Goal: Task Accomplishment & Management: Complete application form

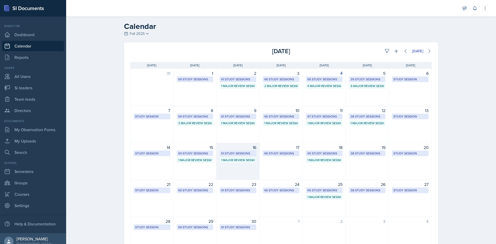
click at [239, 152] on div "61 Study Sessions" at bounding box center [238, 153] width 34 height 5
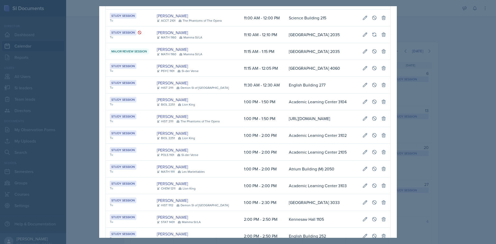
scroll to position [62, 0]
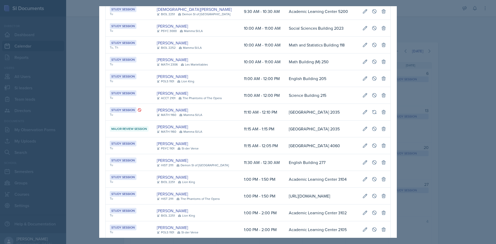
click at [76, 127] on div at bounding box center [248, 122] width 496 height 244
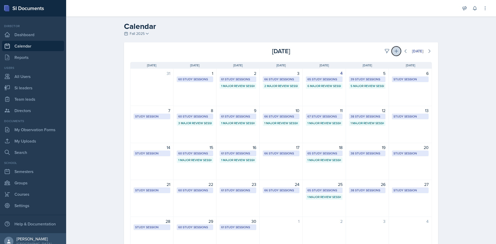
click at [393, 50] on icon at bounding box center [395, 51] width 5 height 5
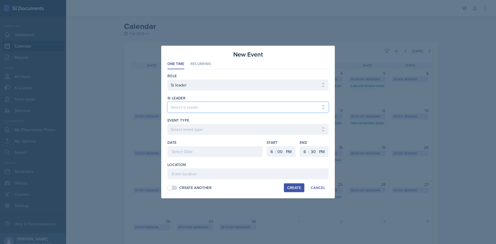
click at [199, 109] on select "Select si leader [PERSON_NAME] [PERSON_NAME] [PERSON_NAME] [PERSON_NAME] [PERSO…" at bounding box center [247, 107] width 161 height 11
select select "05118c36-c5ec-4ced-a68a-c497eeb98ec7"
click at [167, 102] on select "Select si leader [PERSON_NAME] [PERSON_NAME] [PERSON_NAME] [PERSON_NAME] [PERSO…" at bounding box center [247, 107] width 161 height 11
click at [197, 135] on div at bounding box center [247, 137] width 161 height 5
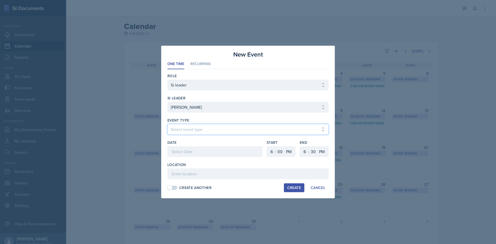
click at [198, 133] on select "Select event type Major Review Session Study Session" at bounding box center [247, 129] width 161 height 11
select select "66bb7cbf-e419-488b-a7ef-f63bc5f9ed04"
click at [167, 124] on select "Select event type Major Review Session Study Session" at bounding box center [247, 129] width 161 height 11
click at [195, 151] on div at bounding box center [214, 151] width 95 height 11
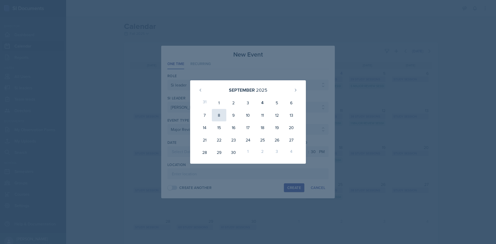
click at [223, 115] on div "8" at bounding box center [219, 115] width 14 height 12
type input "[DATE]"
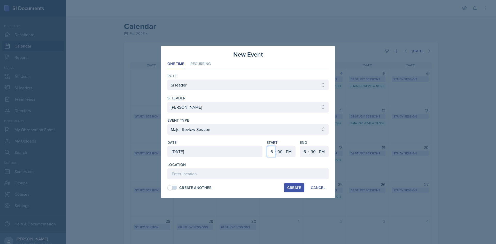
click at [274, 150] on select "1 2 3 4 5 6 7 8 9 10 11 12" at bounding box center [271, 151] width 8 height 11
select select "4"
click at [267, 146] on select "1 2 3 4 5 6 7 8 9 10 11 12" at bounding box center [271, 151] width 8 height 11
click at [282, 150] on select "00 05 10 15 20 25 30 35 40 45 50 55" at bounding box center [280, 151] width 8 height 11
select select "45"
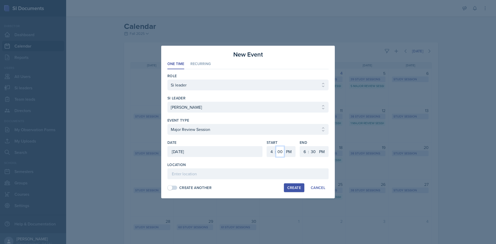
click at [276, 146] on select "00 05 10 15 20 25 30 35 40 45 50 55" at bounding box center [280, 151] width 8 height 11
click at [312, 152] on select "00 05 10 15 20 25 30 35 40 45 50 55" at bounding box center [313, 151] width 8 height 11
select select "15"
click at [309, 146] on select "00 05 10 15 20 25 30 35 40 45 50 55" at bounding box center [313, 151] width 8 height 11
click at [268, 170] on input at bounding box center [247, 173] width 161 height 11
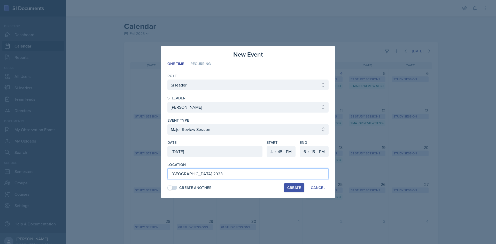
type input "[GEOGRAPHIC_DATA] 2033"
click at [293, 185] on button "Create" at bounding box center [294, 187] width 20 height 9
select select
select select "6"
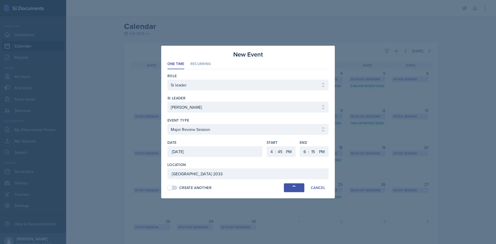
select select "0"
select select "30"
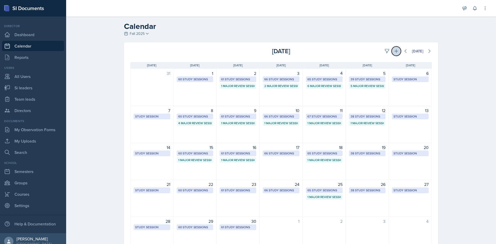
click at [394, 52] on icon at bounding box center [395, 51] width 5 height 5
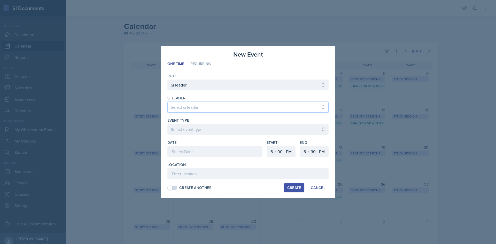
click at [180, 109] on select "Select si leader [PERSON_NAME] [PERSON_NAME] [PERSON_NAME] [PERSON_NAME] [PERSO…" at bounding box center [247, 107] width 161 height 11
click at [194, 93] on div at bounding box center [247, 92] width 161 height 5
click at [192, 105] on select "Select si leader [PERSON_NAME] [PERSON_NAME] [PERSON_NAME] [PERSON_NAME] [PERSO…" at bounding box center [247, 107] width 161 height 11
select select "d119b175-be6f-42a0-b6af-c55d7d9f1e0a"
click at [167, 102] on select "Select si leader [PERSON_NAME] [PERSON_NAME] [PERSON_NAME] [PERSON_NAME] [PERSO…" at bounding box center [247, 107] width 161 height 11
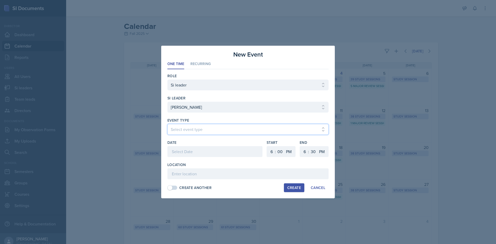
click at [197, 133] on select "Select event type Major Review Session Study Session" at bounding box center [247, 129] width 161 height 11
select select "66bb7cbf-e419-488b-a7ef-f63bc5f9ed04"
click at [167, 124] on select "Select event type Major Review Session Study Session" at bounding box center [247, 129] width 161 height 11
click at [191, 151] on div at bounding box center [214, 151] width 95 height 11
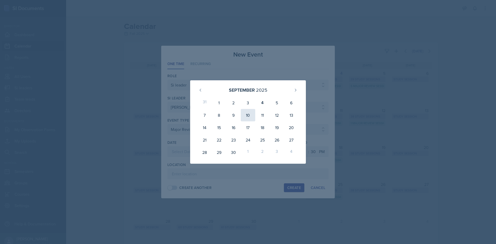
click at [251, 118] on div "10" at bounding box center [248, 115] width 14 height 12
type input "[DATE]"
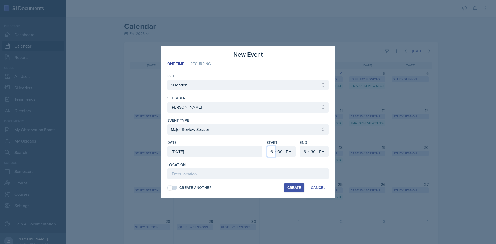
click at [273, 150] on select "1 2 3 4 5 6 7 8 9 10 11 12" at bounding box center [271, 151] width 8 height 11
select select "5"
click at [267, 146] on select "1 2 3 4 5 6 7 8 9 10 11 12" at bounding box center [271, 151] width 8 height 11
click at [301, 152] on select "1 2 3 4 5 6 7 8 9 10 11 12" at bounding box center [304, 151] width 8 height 11
select select "8"
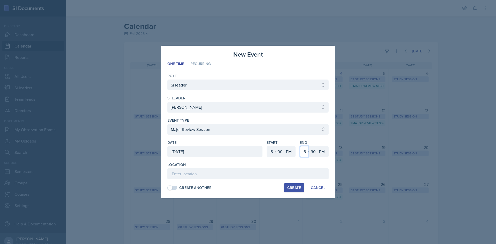
click at [300, 146] on select "1 2 3 4 5 6 7 8 9 10 11 12" at bounding box center [304, 151] width 8 height 11
click at [312, 152] on select "00 05 10 15 20 25 30 35 40 45 50 55" at bounding box center [313, 151] width 8 height 11
select select "0"
click at [309, 146] on select "00 05 10 15 20 25 30 35 40 45 50 55" at bounding box center [313, 151] width 8 height 11
click at [257, 176] on input at bounding box center [247, 173] width 161 height 11
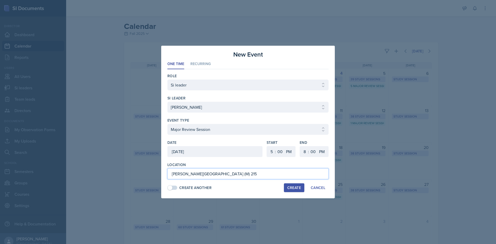
type input "[PERSON_NAME][GEOGRAPHIC_DATA] (M) 215"
click at [297, 190] on div "Create" at bounding box center [294, 188] width 14 height 4
select select
select select "6"
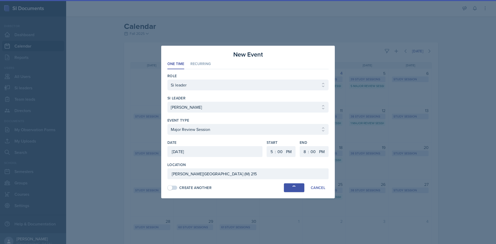
select select "6"
select select "30"
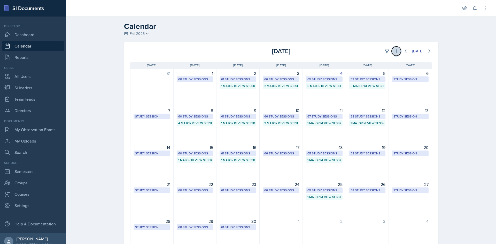
click at [393, 51] on icon at bounding box center [395, 51] width 5 height 5
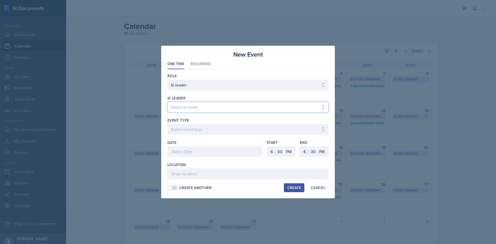
click at [200, 106] on select "Select si leader [PERSON_NAME] [PERSON_NAME] [PERSON_NAME] [PERSON_NAME] [PERSO…" at bounding box center [247, 107] width 161 height 11
select select "6b02eb4e-9604-43c9-84ac-fc8d99a6734a"
click at [167, 102] on select "Select si leader [PERSON_NAME] [PERSON_NAME] [PERSON_NAME] [PERSON_NAME] [PERSO…" at bounding box center [247, 107] width 161 height 11
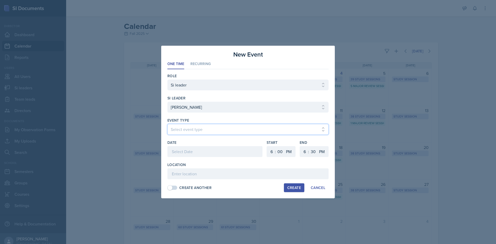
click at [198, 134] on select "Select event type Major Review Session Study Session" at bounding box center [247, 129] width 161 height 11
select select "66bb7cbf-e419-488b-a7ef-f63bc5f9ed04"
click at [167, 124] on select "Select event type Major Review Session Study Session" at bounding box center [247, 129] width 161 height 11
click at [198, 150] on div at bounding box center [214, 151] width 95 height 11
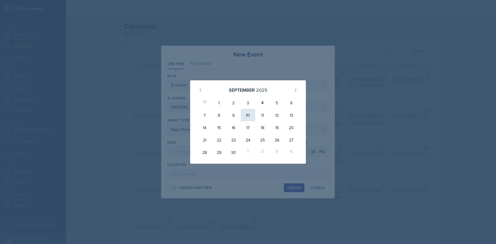
click at [247, 116] on div "10" at bounding box center [248, 115] width 14 height 12
type input "[DATE]"
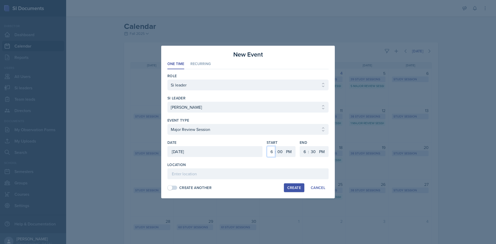
click at [273, 152] on select "1 2 3 4 5 6 7 8 9 10 11 12" at bounding box center [271, 151] width 8 height 11
select select "11"
click at [267, 146] on select "1 2 3 4 5 6 7 8 9 10 11 12" at bounding box center [271, 151] width 8 height 11
click at [283, 154] on select "00 05 10 15 20 25 30 35 40 45 50 55" at bounding box center [280, 151] width 8 height 11
click at [276, 146] on select "00 05 10 15 20 25 30 35 40 45 50 55" at bounding box center [280, 151] width 8 height 11
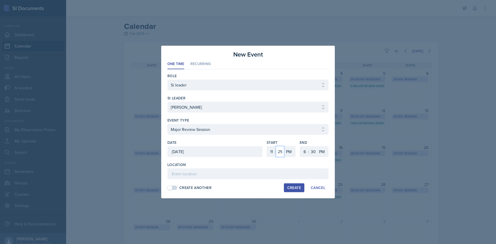
drag, startPoint x: 280, startPoint y: 150, endPoint x: 280, endPoint y: 146, distance: 3.9
click at [280, 150] on select "00 05 10 15 20 25 30 35 40 45 50 55" at bounding box center [280, 151] width 8 height 11
select select "30"
click at [276, 146] on select "00 05 10 15 20 25 30 35 40 45 50 55" at bounding box center [280, 151] width 8 height 11
click at [306, 153] on select "1 2 3 4 5 6 7 8 9 10 11 12" at bounding box center [304, 151] width 8 height 11
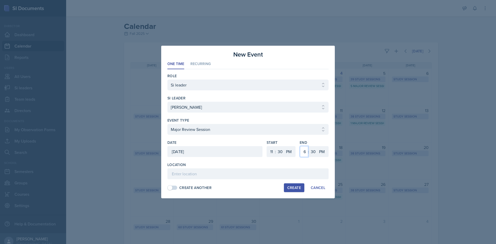
select select "1"
click at [300, 146] on select "1 2 3 4 5 6 7 8 9 10 11 12" at bounding box center [304, 151] width 8 height 11
click at [296, 175] on input at bounding box center [247, 173] width 161 height 11
type input "[GEOGRAPHIC_DATA] 2031"
click at [287, 189] on div "Create" at bounding box center [294, 188] width 14 height 4
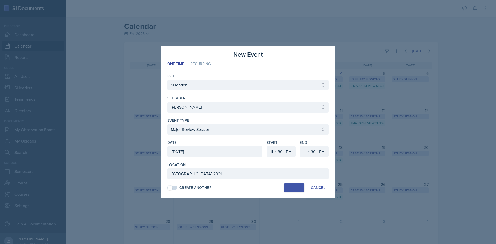
select select
select select "6"
select select "0"
select select "6"
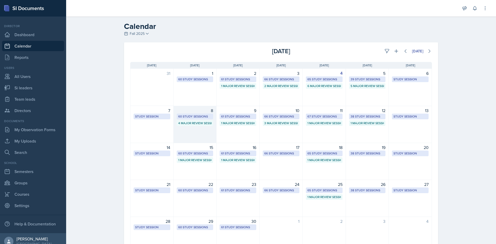
click at [196, 124] on div "4 Major Review Sessions" at bounding box center [195, 123] width 34 height 5
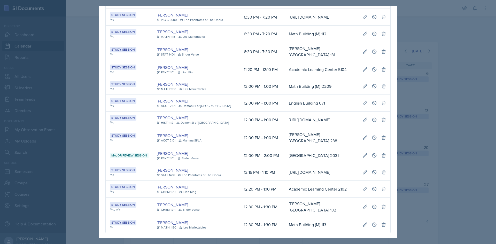
scroll to position [918, 0]
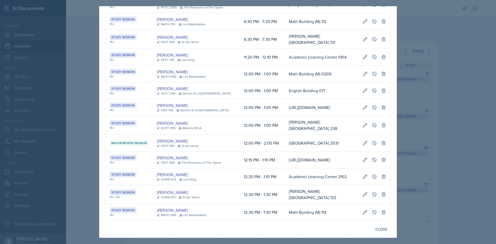
click at [81, 139] on div at bounding box center [248, 122] width 496 height 244
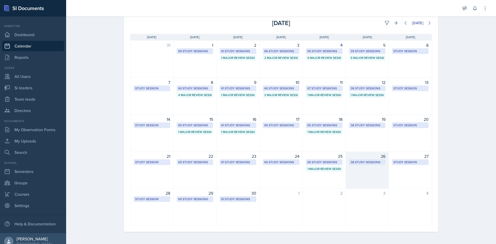
scroll to position [28, 0]
click at [426, 22] on icon at bounding box center [428, 22] width 5 height 5
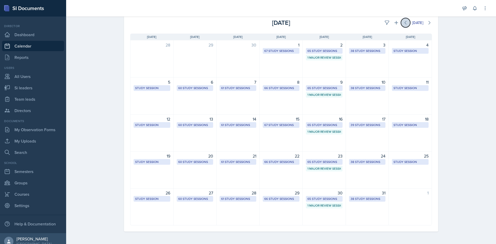
click at [403, 24] on icon at bounding box center [405, 22] width 5 height 5
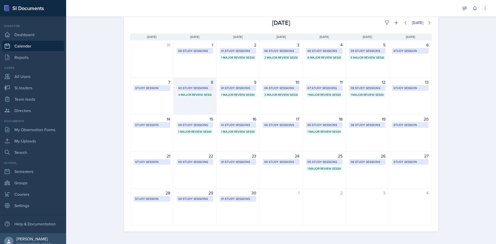
click at [194, 95] on div "4 Major Review Sessions" at bounding box center [195, 94] width 34 height 5
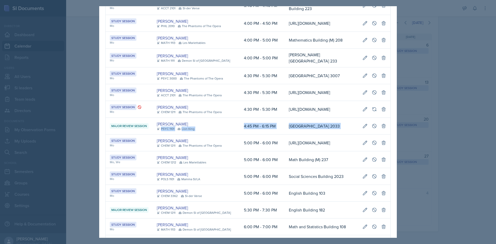
scroll to position [0, 290]
drag, startPoint x: 225, startPoint y: 125, endPoint x: 383, endPoint y: 124, distance: 158.2
click at [383, 124] on tr "Major Review Session [PERSON_NAME] PSYC 1101 Lion King 4:45 PM - 6:15 PM [GEOGR…" at bounding box center [248, 126] width 284 height 17
click at [371, 124] on icon at bounding box center [373, 125] width 5 height 5
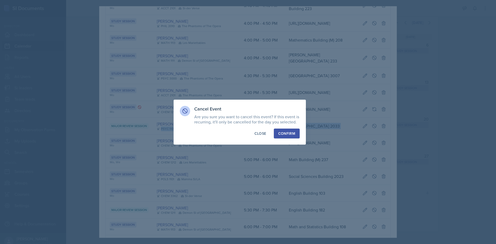
click at [284, 135] on div "Confirm" at bounding box center [286, 133] width 17 height 5
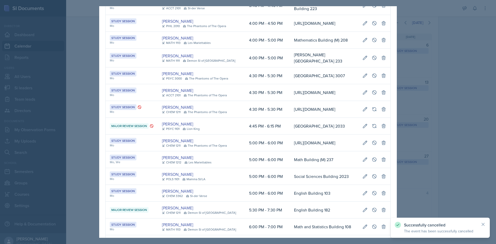
click at [437, 131] on div at bounding box center [248, 122] width 496 height 244
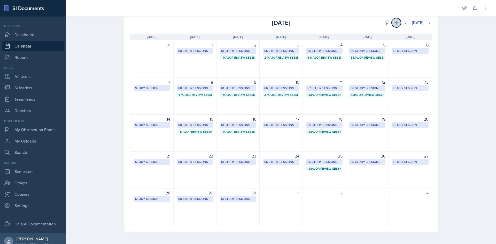
click at [395, 24] on icon at bounding box center [395, 22] width 5 height 5
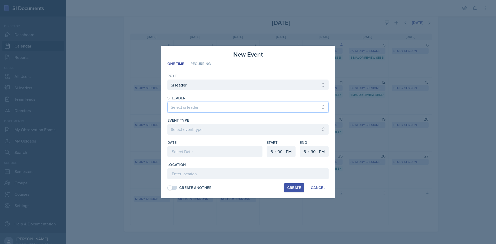
click at [228, 104] on select "Select si leader [PERSON_NAME] [PERSON_NAME] [PERSON_NAME] [PERSON_NAME] [PERSO…" at bounding box center [247, 107] width 161 height 11
select select "05118c36-c5ec-4ced-a68a-c497eeb98ec7"
click at [167, 102] on select "Select si leader [PERSON_NAME] [PERSON_NAME] [PERSON_NAME] [PERSON_NAME] [PERSO…" at bounding box center [247, 107] width 161 height 11
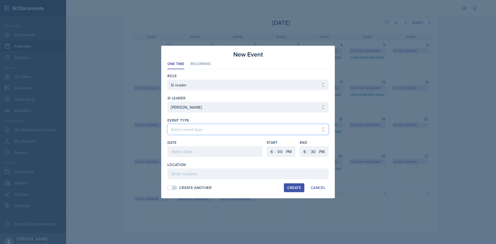
click at [224, 125] on select "Select event type Major Review Session Study Session" at bounding box center [247, 129] width 161 height 11
select select "66bb7cbf-e419-488b-a7ef-f63bc5f9ed04"
click at [167, 124] on select "Select event type Major Review Session Study Session" at bounding box center [247, 129] width 161 height 11
click at [211, 148] on div at bounding box center [214, 151] width 95 height 11
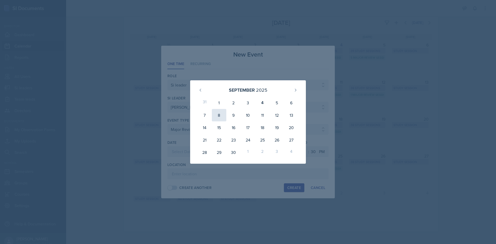
click at [222, 118] on div "8" at bounding box center [219, 115] width 14 height 12
type input "[DATE]"
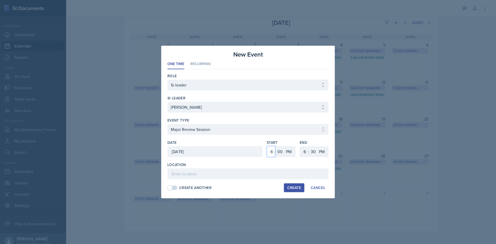
click at [270, 153] on select "1 2 3 4 5 6 7 8 9 10 11 12" at bounding box center [271, 151] width 8 height 11
select select "4"
click at [267, 146] on select "1 2 3 4 5 6 7 8 9 10 11 12" at bounding box center [271, 151] width 8 height 11
click at [279, 151] on select "00 05 10 15 20 25 30 35 40 45 50 55" at bounding box center [280, 151] width 8 height 11
select select "30"
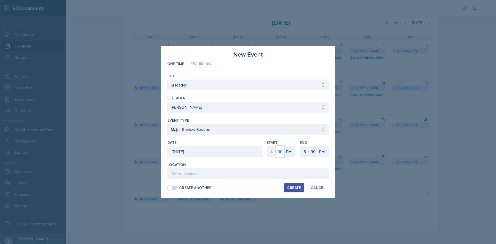
click at [276, 146] on select "00 05 10 15 20 25 30 35 40 45 50 55" at bounding box center [280, 151] width 8 height 11
click at [221, 174] on input at bounding box center [247, 173] width 161 height 11
type input "[GEOGRAPHIC_DATA] 2035"
click at [299, 189] on div "Create" at bounding box center [294, 188] width 14 height 4
select select
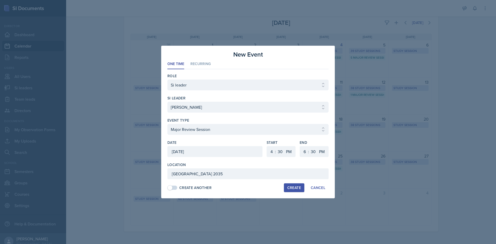
select select
select select "6"
select select "0"
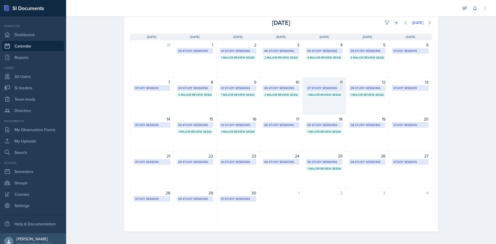
click at [326, 85] on div "67 Study Sessions" at bounding box center [324, 88] width 37 height 6
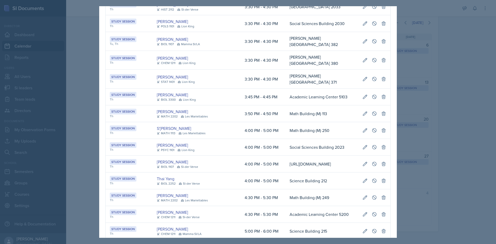
click at [285, 99] on td "Academic Learning Center 5103" at bounding box center [321, 97] width 73 height 17
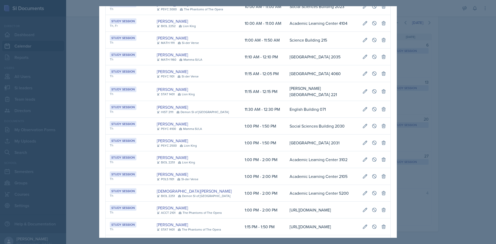
scroll to position [786, 0]
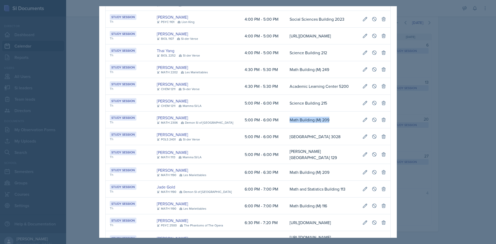
drag, startPoint x: 278, startPoint y: 121, endPoint x: 329, endPoint y: 121, distance: 51.1
click at [329, 121] on td "Math Building (M) 209" at bounding box center [321, 119] width 73 height 17
copy td "Math Building (M) 209"
click at [293, 125] on td "Math Building (M) 209" at bounding box center [321, 119] width 73 height 17
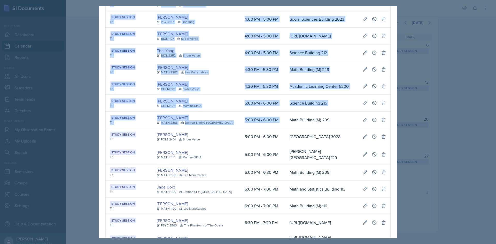
scroll to position [0, 290]
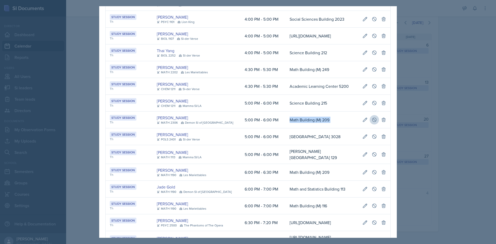
drag, startPoint x: 276, startPoint y: 124, endPoint x: 373, endPoint y: 123, distance: 97.1
click at [373, 123] on tr "Study Session Th [PERSON_NAME] MATH 2306 Demon SI of [GEOGRAPHIC_DATA] 5:00 PM …" at bounding box center [248, 119] width 284 height 17
click at [372, 122] on icon at bounding box center [374, 120] width 4 height 4
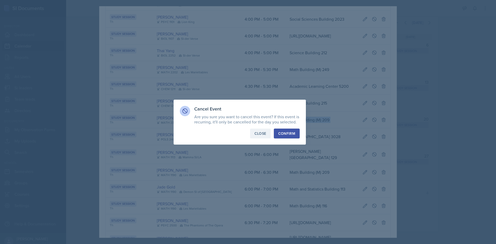
click at [265, 132] on div "Close" at bounding box center [260, 133] width 12 height 5
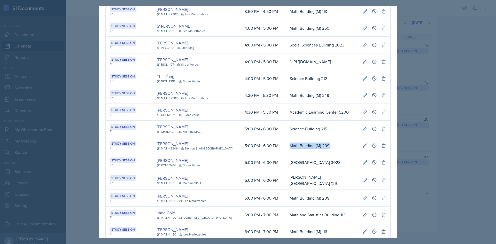
scroll to position [0, 0]
drag, startPoint x: 306, startPoint y: 61, endPoint x: 79, endPoint y: 68, distance: 227.8
click at [79, 68] on div "[DATE] Event User Time Location Study Session Th [PERSON_NAME] CHEM 3361 Mamma …" at bounding box center [248, 122] width 496 height 244
click at [326, 92] on td "Math Building (M) 249" at bounding box center [321, 95] width 73 height 17
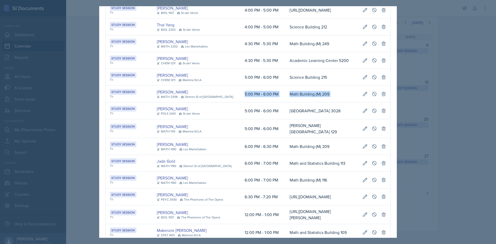
scroll to position [0, 290]
drag, startPoint x: 233, startPoint y: 97, endPoint x: 384, endPoint y: 98, distance: 151.3
click at [384, 98] on tr "Study Session Th [PERSON_NAME] MATH 2306 Demon SI of [GEOGRAPHIC_DATA] 5:00 PM …" at bounding box center [248, 94] width 284 height 17
click at [371, 97] on icon at bounding box center [373, 93] width 5 height 5
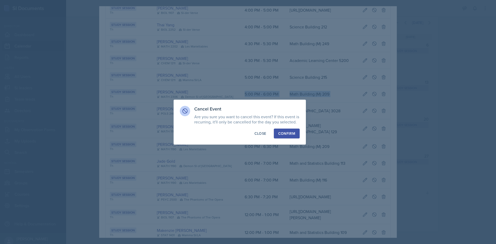
click at [285, 130] on button "Confirm" at bounding box center [287, 134] width 26 height 10
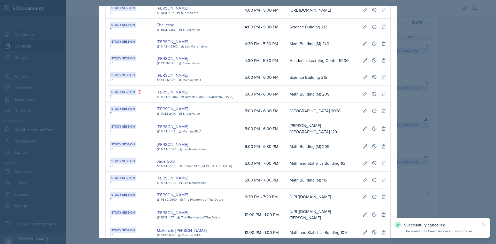
click at [447, 107] on div at bounding box center [248, 122] width 496 height 244
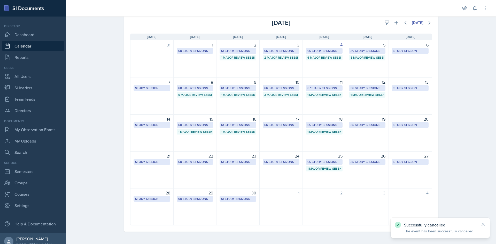
click at [397, 26] on div "[DATE]" at bounding box center [381, 22] width 100 height 9
click at [396, 25] on button at bounding box center [395, 22] width 9 height 9
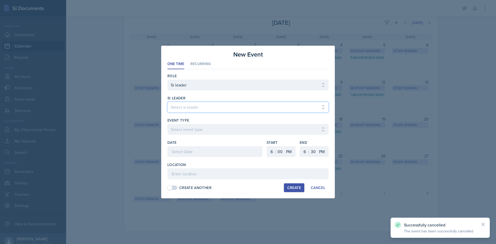
click at [209, 105] on select "Select si leader [PERSON_NAME] [PERSON_NAME] [PERSON_NAME] [PERSON_NAME] [PERSO…" at bounding box center [247, 107] width 161 height 11
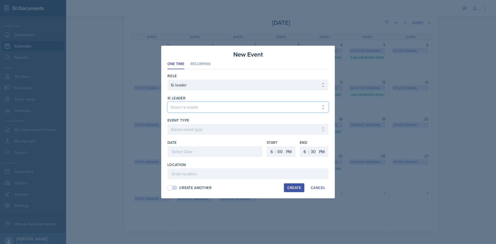
select select "de1b48b2-187c-4b1d-a49a-02f0dc7ba65c"
click at [167, 102] on select "Select si leader [PERSON_NAME] [PERSON_NAME] [PERSON_NAME] [PERSON_NAME] [PERSO…" at bounding box center [247, 107] width 161 height 11
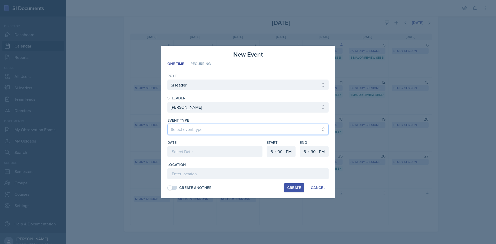
click at [205, 130] on select "Select event type Major Review Session Study Session" at bounding box center [247, 129] width 161 height 11
select select "66bb7cbf-e419-488b-a7ef-f63bc5f9ed04"
click at [167, 124] on select "Select event type Major Review Session Study Session" at bounding box center [247, 129] width 161 height 11
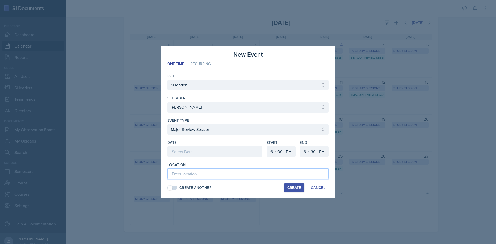
click at [200, 174] on input at bounding box center [247, 173] width 161 height 11
paste input "Math Building (M) 209"
type input "Math Building (M) 209"
click at [195, 152] on div at bounding box center [214, 151] width 95 height 11
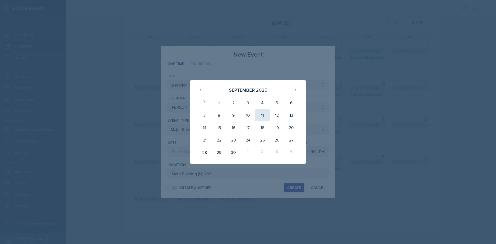
click at [263, 112] on div "11" at bounding box center [262, 115] width 14 height 12
type input "[DATE]"
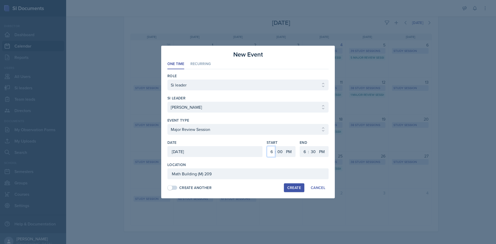
click at [269, 153] on select "1 2 3 4 5 6 7 8 9 10 11 12" at bounding box center [271, 151] width 8 height 11
select select "5"
click at [267, 146] on select "1 2 3 4 5 6 7 8 9 10 11 12" at bounding box center [271, 151] width 8 height 11
click at [306, 152] on select "1 2 3 4 5 6 7 8 9 10 11 12" at bounding box center [304, 151] width 8 height 11
select select "7"
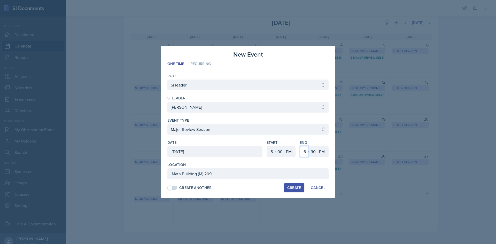
click at [300, 146] on select "1 2 3 4 5 6 7 8 9 10 11 12" at bounding box center [304, 151] width 8 height 11
click at [310, 148] on select "00 05 10 15 20 25 30 35 40 45 50 55" at bounding box center [313, 151] width 8 height 11
select select "0"
click at [309, 146] on select "00 05 10 15 20 25 30 35 40 45 50 55" at bounding box center [313, 151] width 8 height 11
click at [294, 189] on div "Create" at bounding box center [294, 188] width 14 height 4
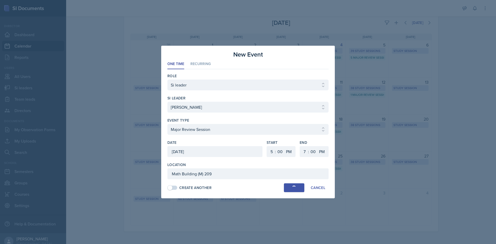
select select
select select "6"
select select "30"
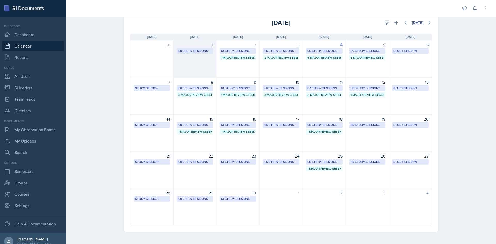
click at [188, 51] on div "60 Study Sessions" at bounding box center [195, 51] width 34 height 5
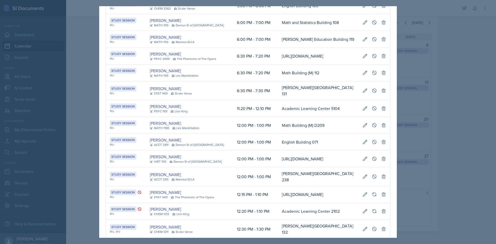
click at [72, 78] on div at bounding box center [248, 122] width 496 height 244
